Goal: Task Accomplishment & Management: Manage account settings

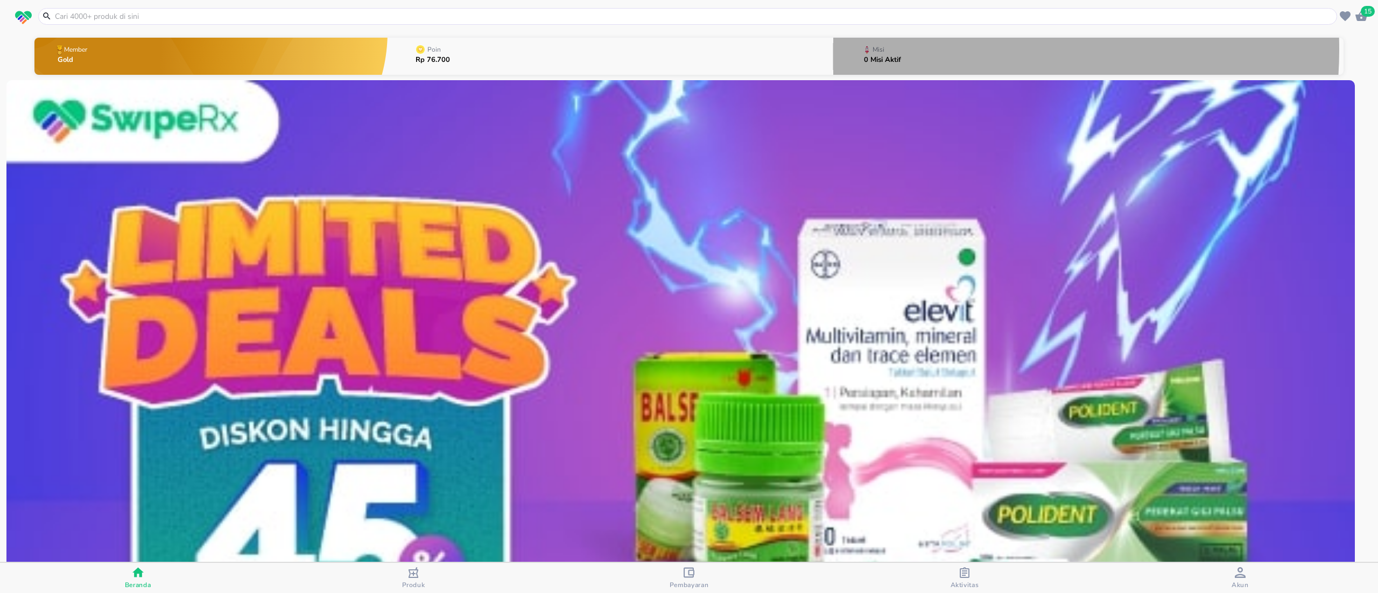
click at [936, 50] on button "Misi 0 Misi Aktif" at bounding box center [1089, 56] width 510 height 43
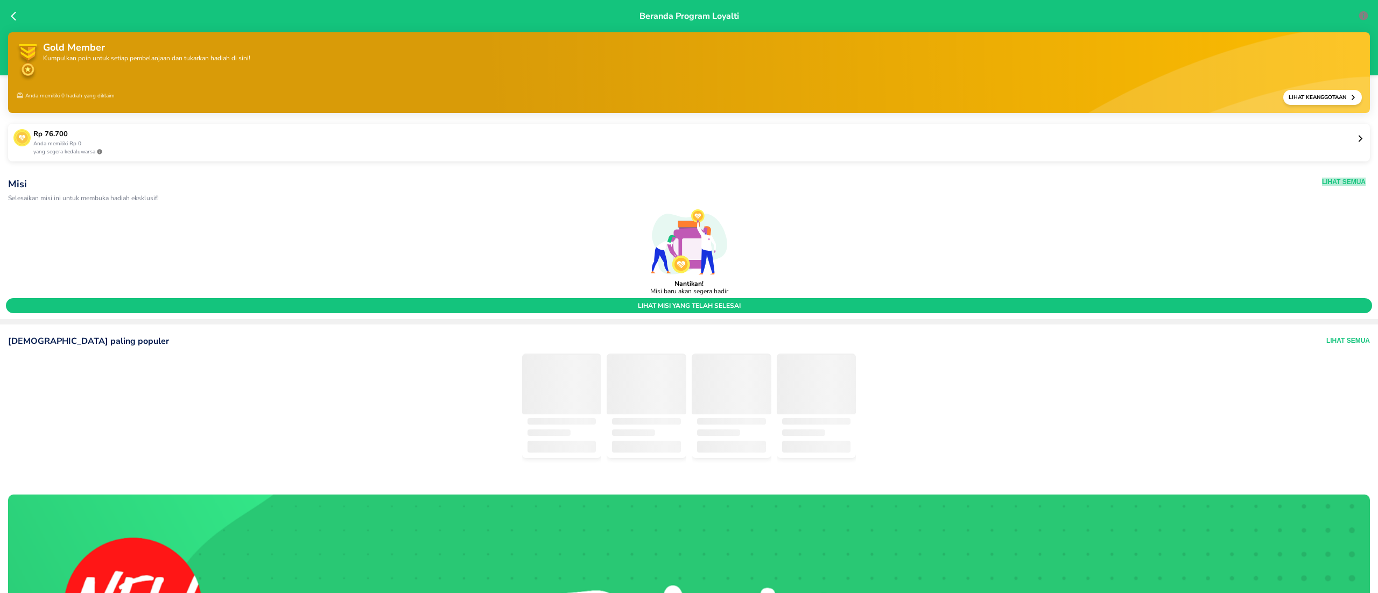
click at [1325, 182] on button "Lihat Semua" at bounding box center [1344, 182] width 44 height 9
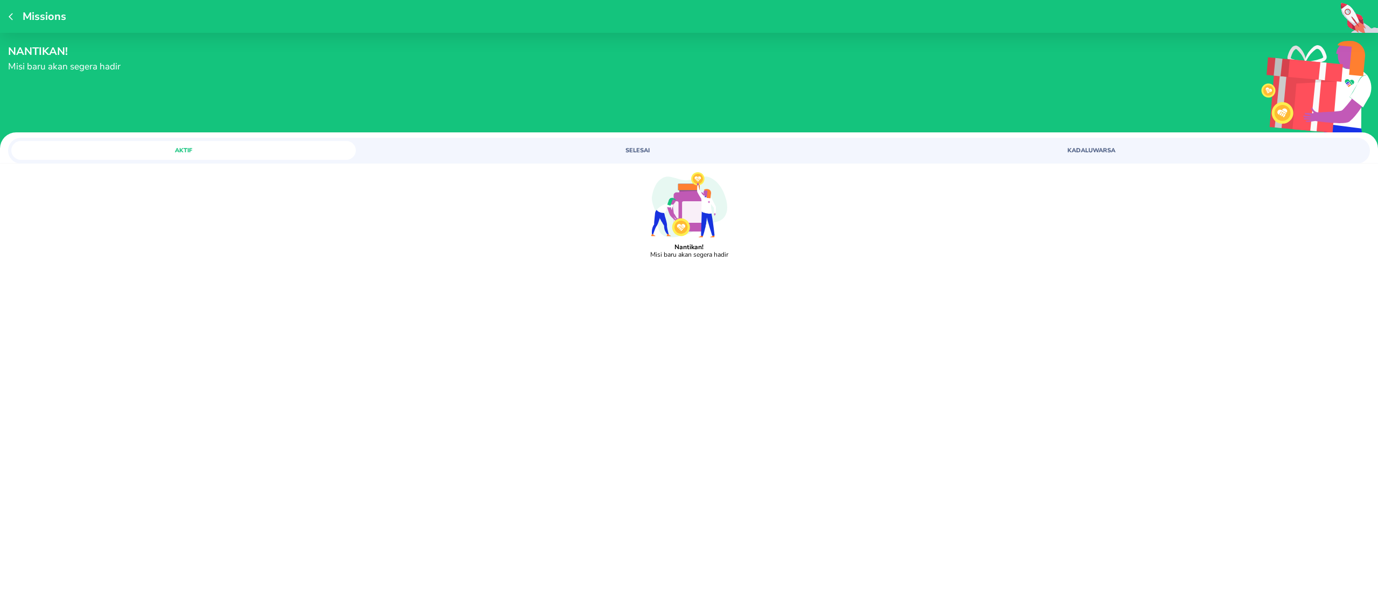
click at [628, 135] on div "AKTIF SELESAI KADALUWARSA" at bounding box center [689, 147] width 1378 height 31
click at [621, 155] on button "SELESAI" at bounding box center [637, 150] width 345 height 19
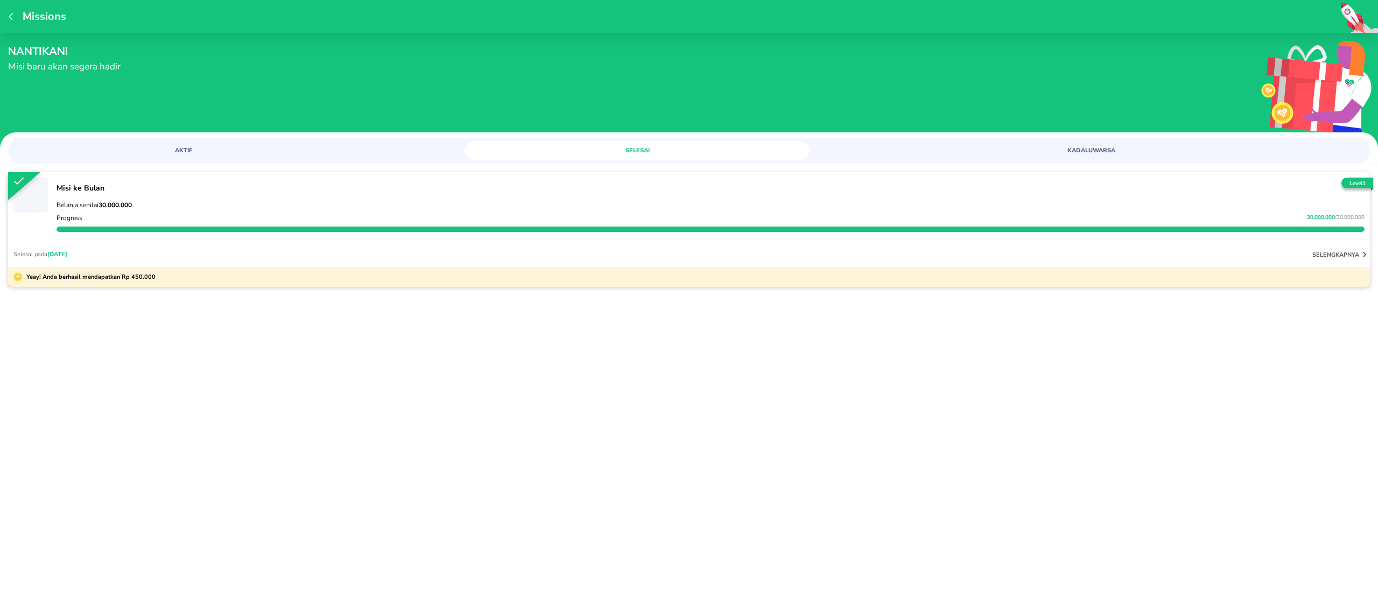
click at [196, 152] on span "AKTIF" at bounding box center [184, 150] width 332 height 8
